Goal: Transaction & Acquisition: Purchase product/service

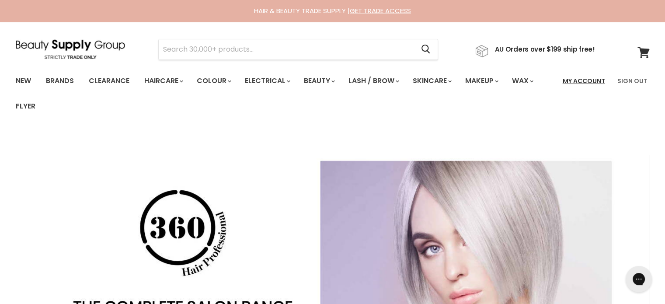
click at [583, 77] on link "My Account" at bounding box center [583, 81] width 53 height 18
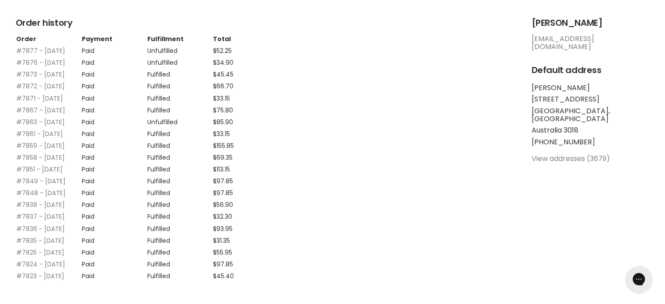
scroll to position [219, 0]
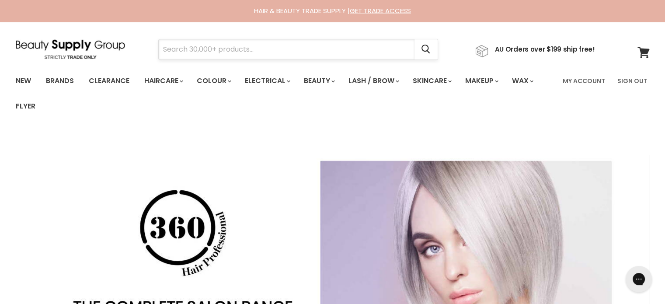
paste input "Insight Styling Liquid Crystals"
type input "Insight Styling Liquid Crystals"
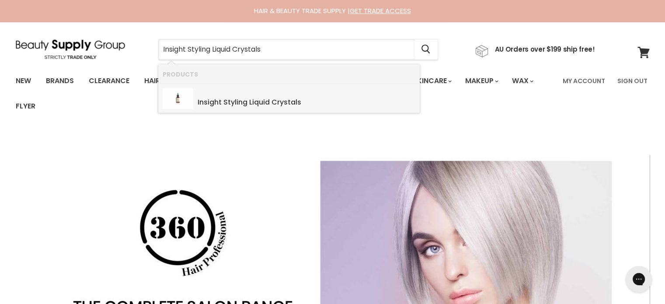
click at [264, 99] on b "Liquid" at bounding box center [259, 102] width 21 height 10
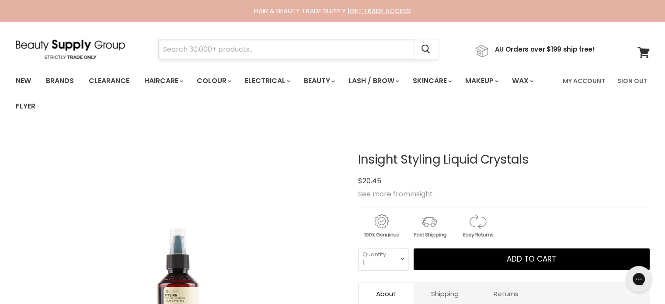
paste input "Milkshake Insta.Lotion"
type input "Milkshake Insta.Lotion"
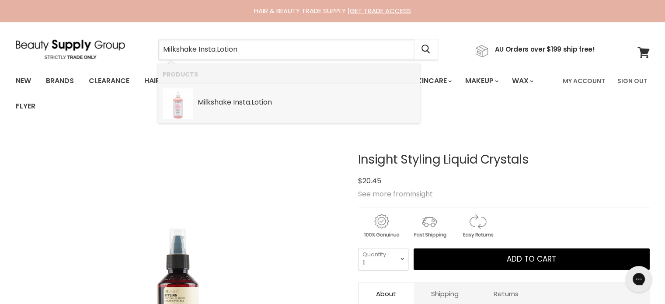
click at [229, 106] on b "Milkshake" at bounding box center [215, 102] width 34 height 10
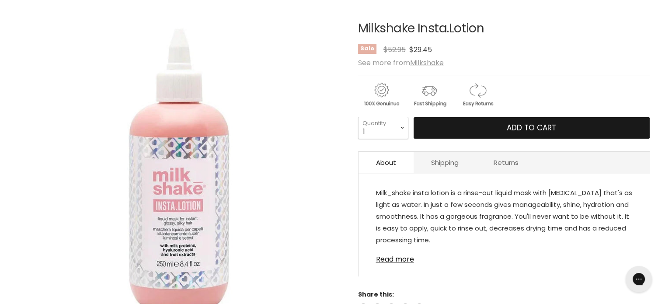
click at [534, 129] on span "Add to cart" at bounding box center [531, 127] width 49 height 10
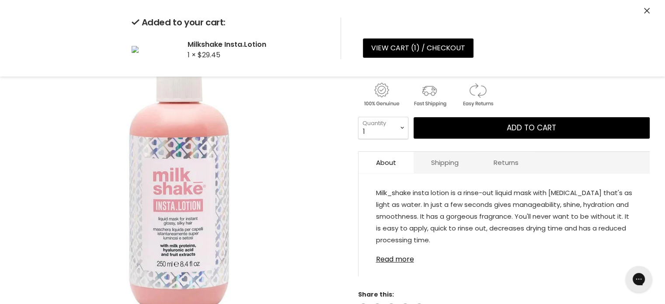
click at [645, 10] on icon "Close" at bounding box center [647, 11] width 6 height 6
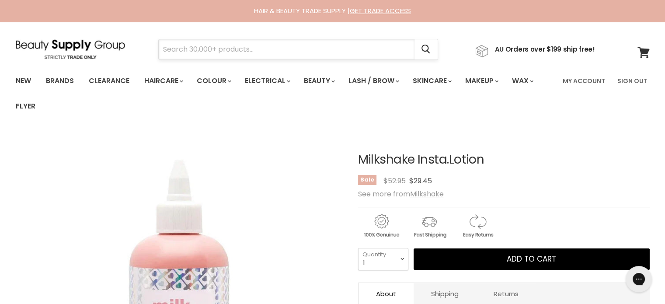
paste input "Milkshake LifeStyling Blow-Dry Primer"
type input "Milkshake LifeStyling Blow-Dry Primer"
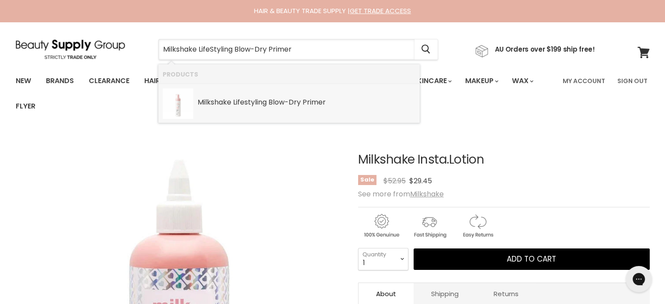
click at [267, 106] on div "Milkshake Lifestyling Blow-Dry Primer" at bounding box center [307, 102] width 218 height 9
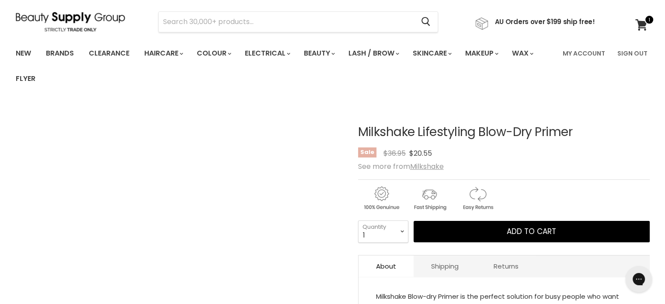
scroll to position [131, 0]
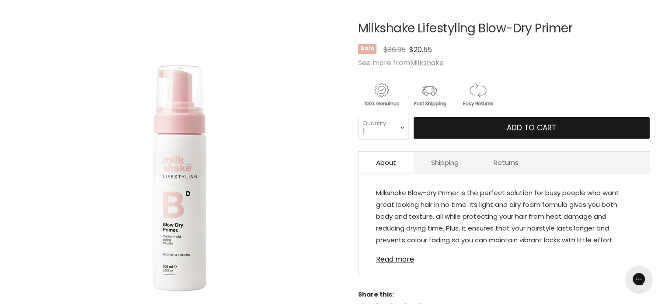
click at [513, 122] on span "Add to cart" at bounding box center [531, 127] width 49 height 10
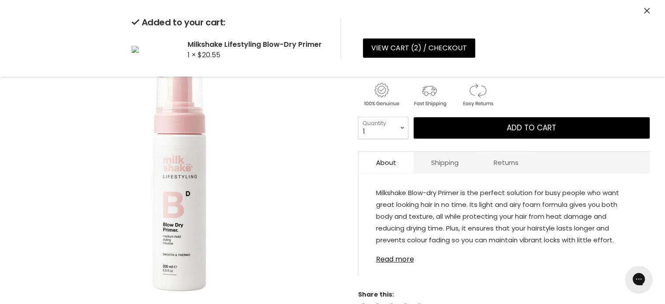
click at [646, 11] on icon "Close" at bounding box center [647, 11] width 6 height 6
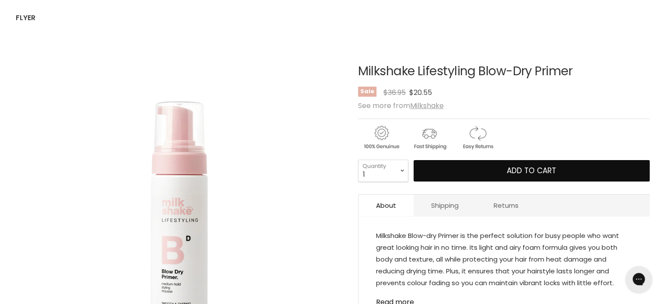
scroll to position [0, 0]
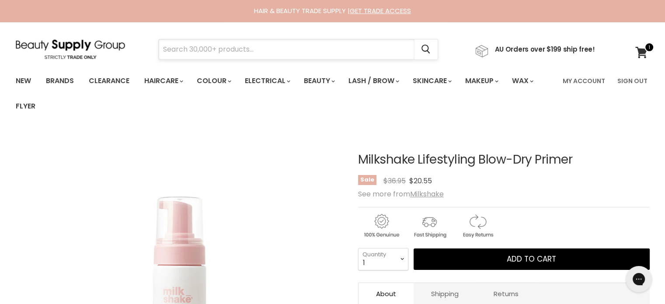
paste input "Milkshake Flower Edition Leave In"
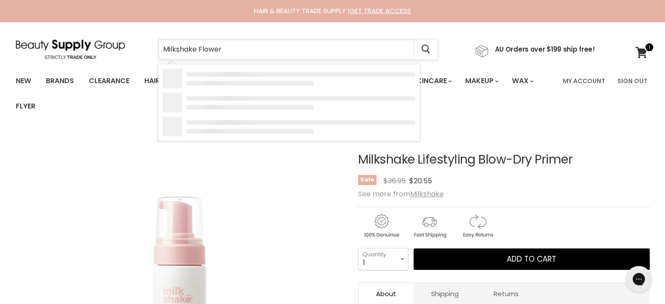
type input "Milkshake Flower"
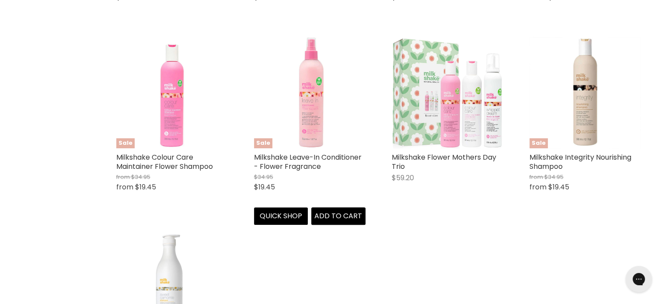
scroll to position [393, 0]
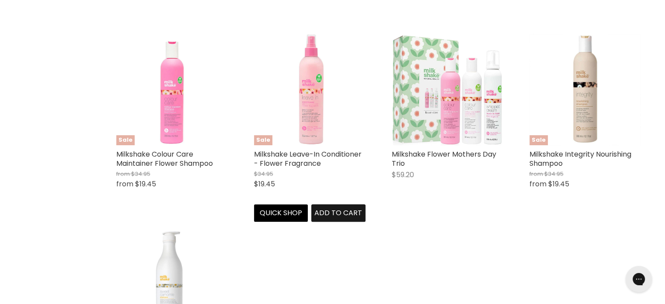
click at [340, 212] on span "Add to cart" at bounding box center [338, 213] width 48 height 10
click at [310, 146] on div "Sale Milkshake Leave-In Conditioner - Flower Fragrance $34.95 $19.45 Milkshake …" at bounding box center [309, 127] width 129 height 205
click at [320, 148] on div "Sale Milkshake Leave-In Conditioner - Flower Fragrance $34.95 $19.45 Milkshake …" at bounding box center [309, 127] width 129 height 205
click at [313, 164] on link "Milkshake Leave-In Conditioner - Flower Fragrance" at bounding box center [308, 158] width 108 height 19
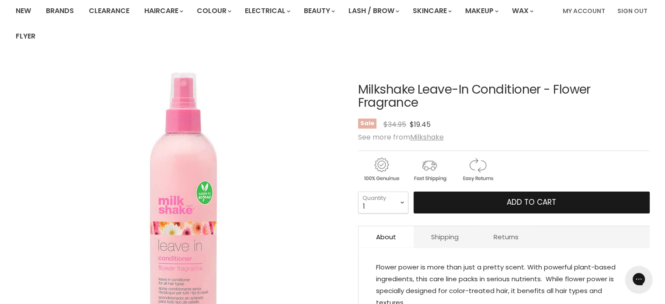
scroll to position [87, 0]
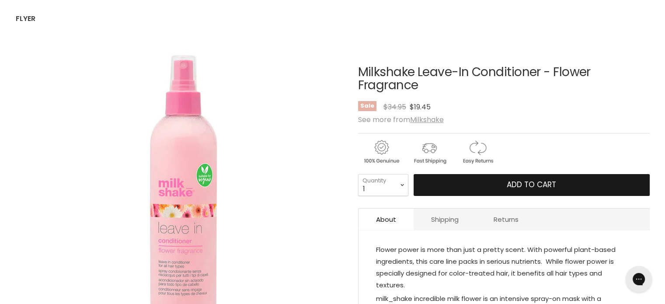
click at [505, 177] on button "Add to cart" at bounding box center [531, 185] width 236 height 22
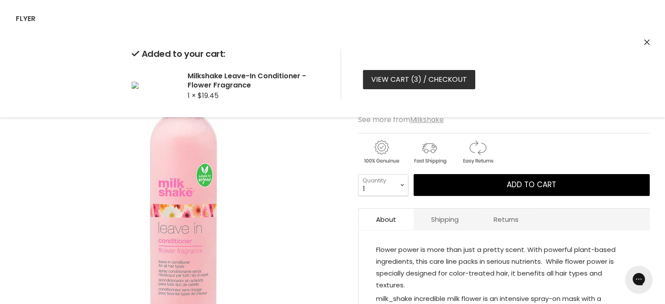
click at [411, 76] on link "View cart ( 3 ) / Checkout" at bounding box center [419, 79] width 112 height 19
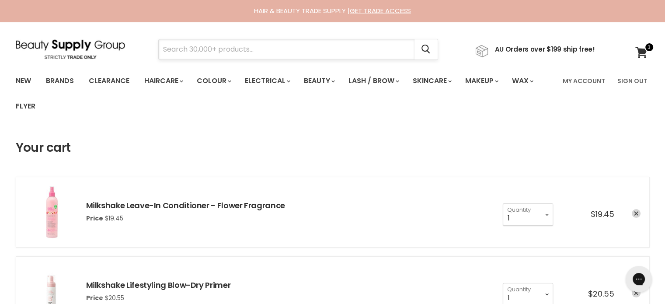
paste input "Vagheggi Rehydra Hydrating Cleansing Mousse"
type input "Vagheggi Rehydra Hydrating Cleansing Mousse"
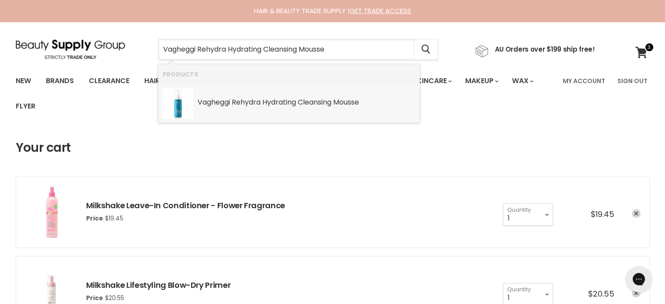
click at [257, 101] on b "Rehydra" at bounding box center [246, 102] width 29 height 10
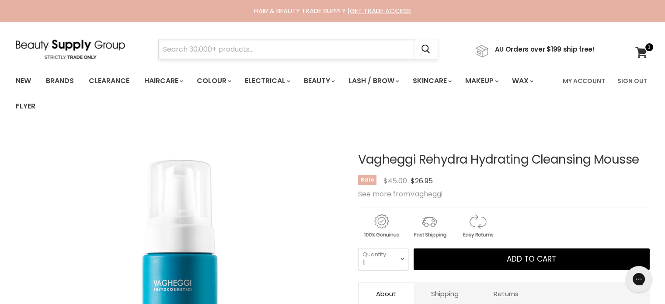
paste input "Alfaparf Style Stories Flexible Mousse"
type input "Alfaparf Style Stories Flexible Mousse"
